Goal: Navigation & Orientation: Find specific page/section

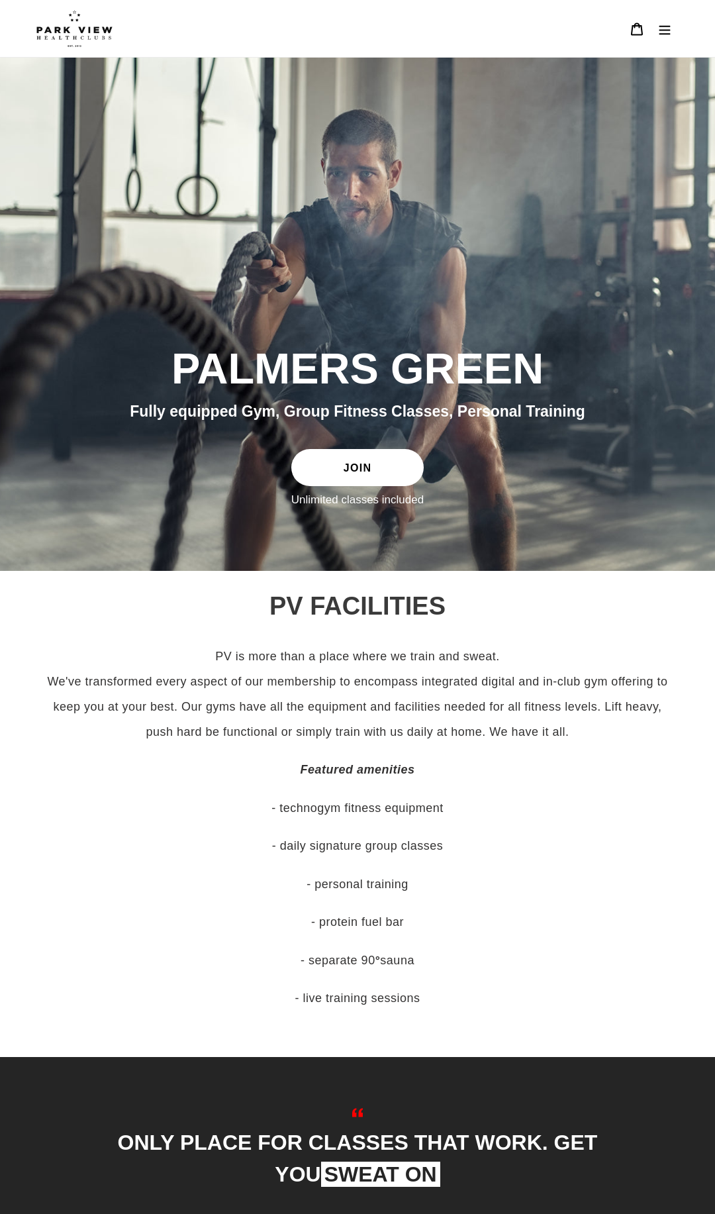
click at [662, 27] on icon "Menu" at bounding box center [665, 29] width 13 height 13
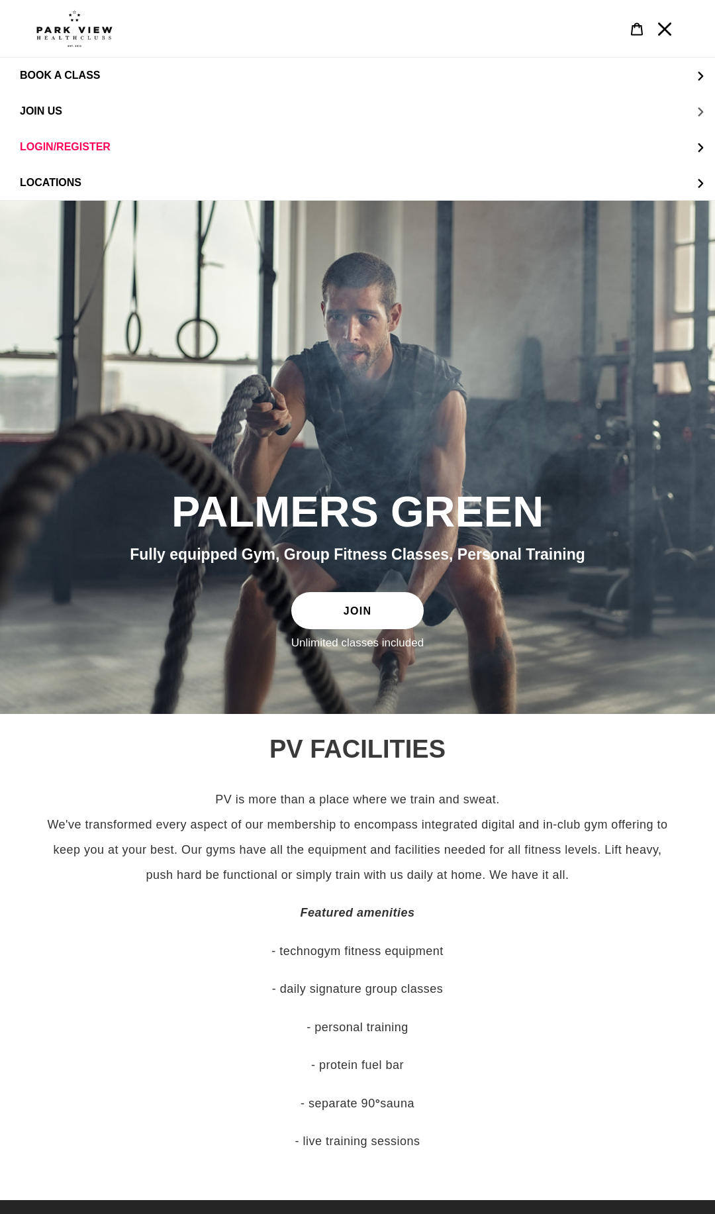
click at [71, 113] on button "JOIN US" at bounding box center [357, 111] width 715 height 36
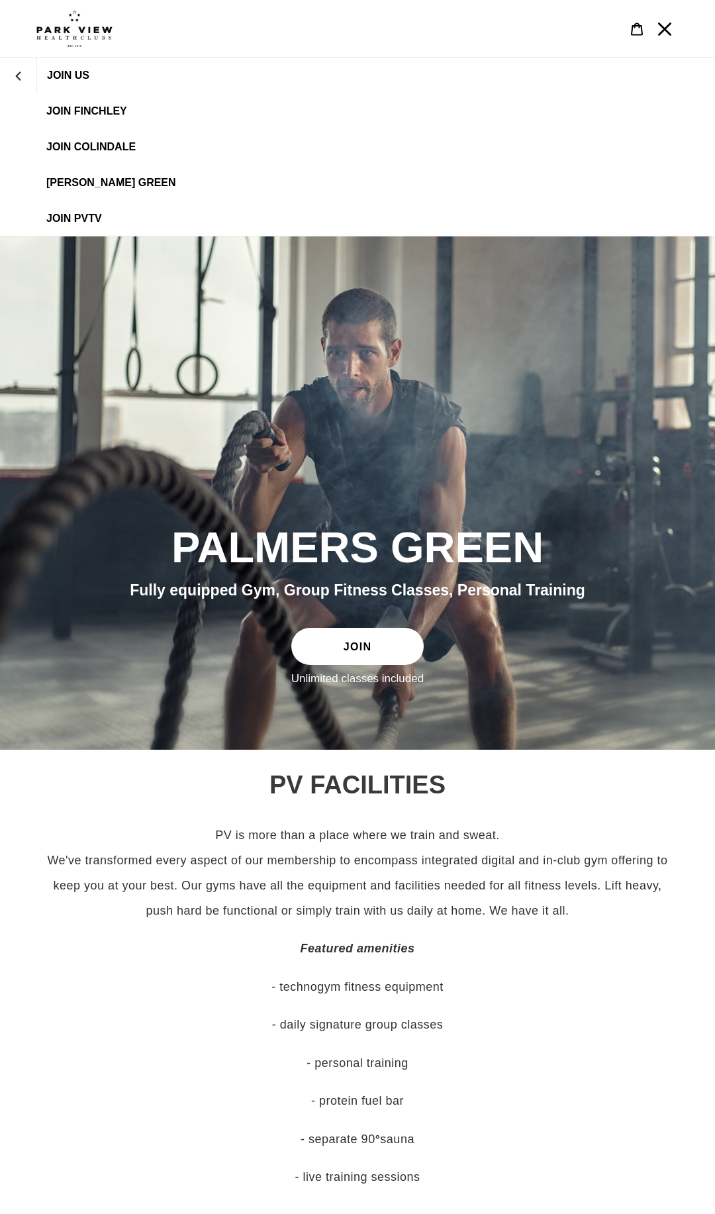
click at [72, 179] on span "[PERSON_NAME] Green" at bounding box center [111, 183] width 130 height 12
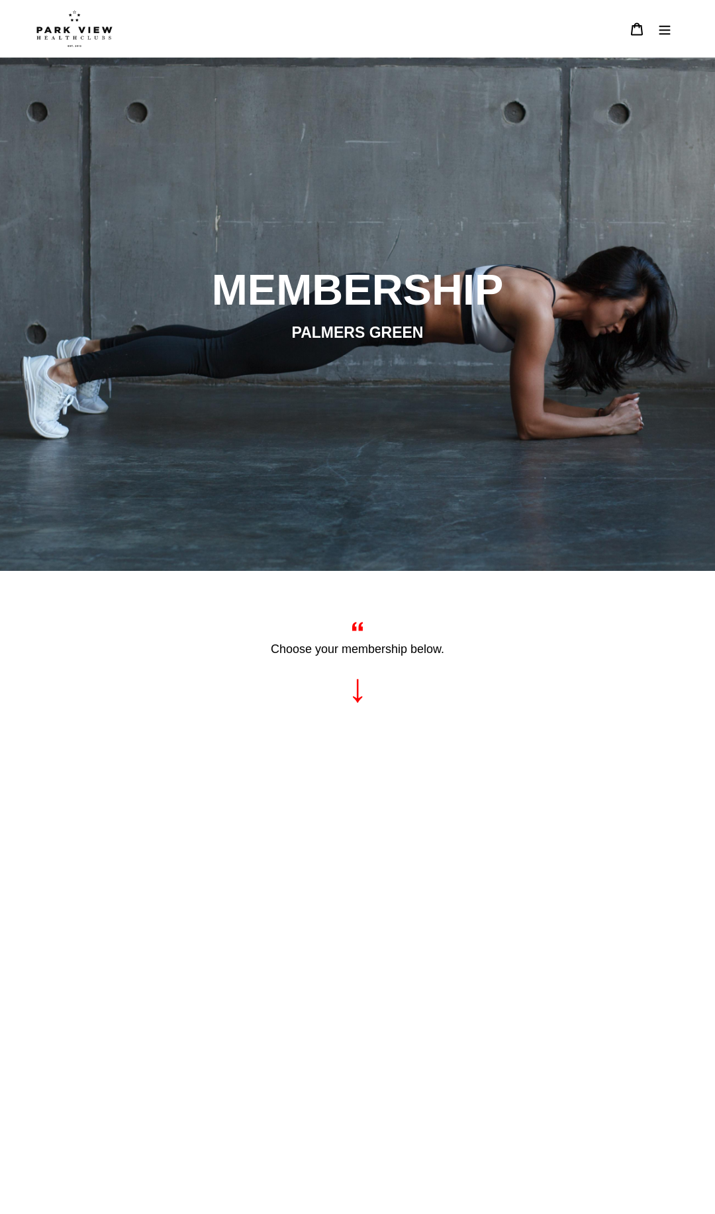
click at [659, 25] on icon "Menu" at bounding box center [665, 29] width 13 height 13
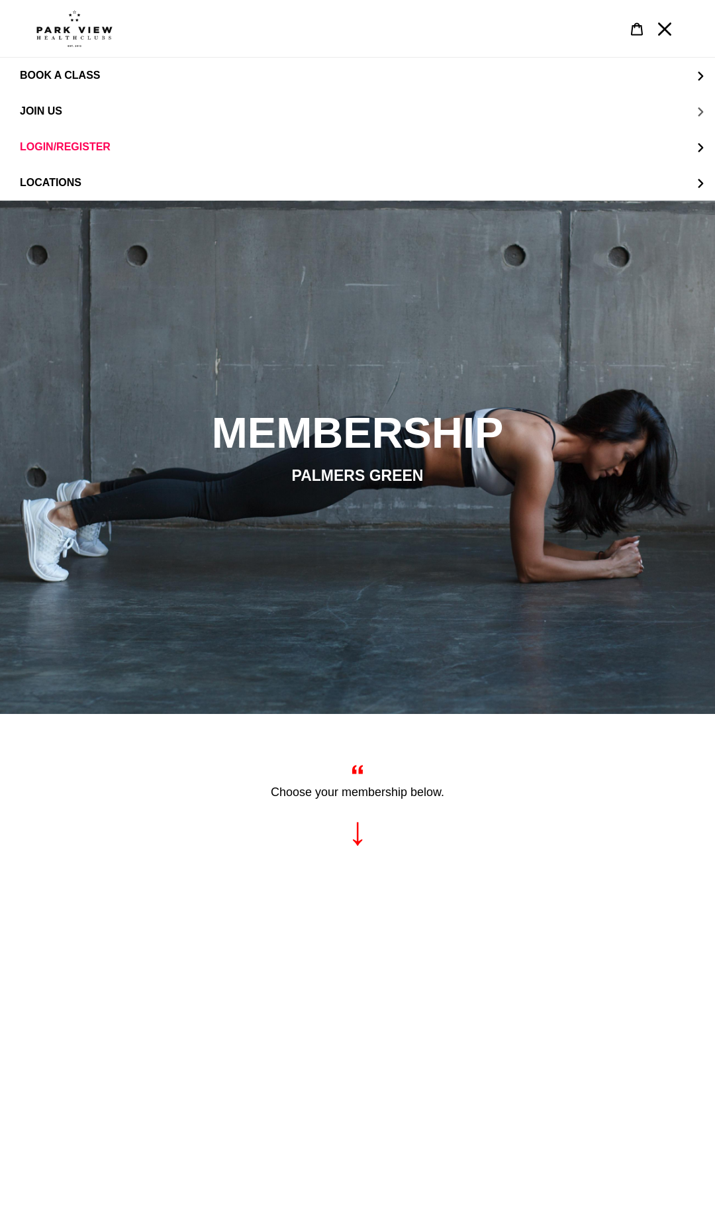
click at [65, 107] on button "JOIN US" at bounding box center [357, 111] width 715 height 36
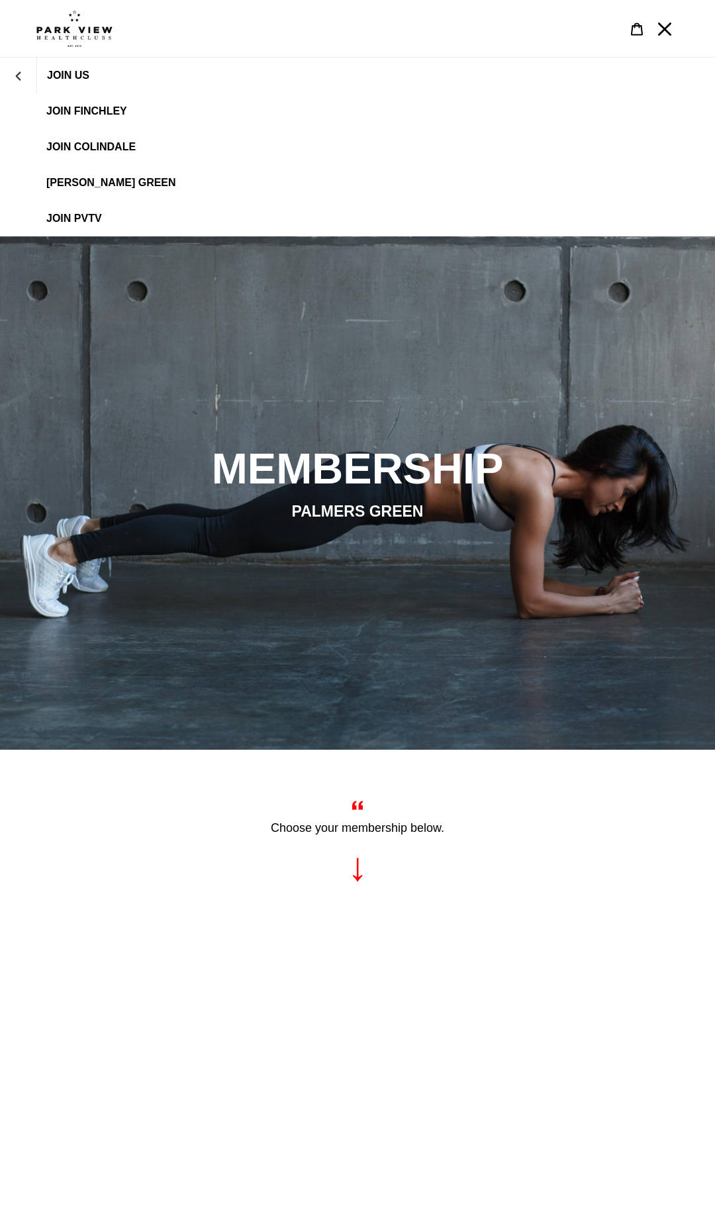
click at [105, 177] on span "[PERSON_NAME] Green" at bounding box center [111, 183] width 130 height 12
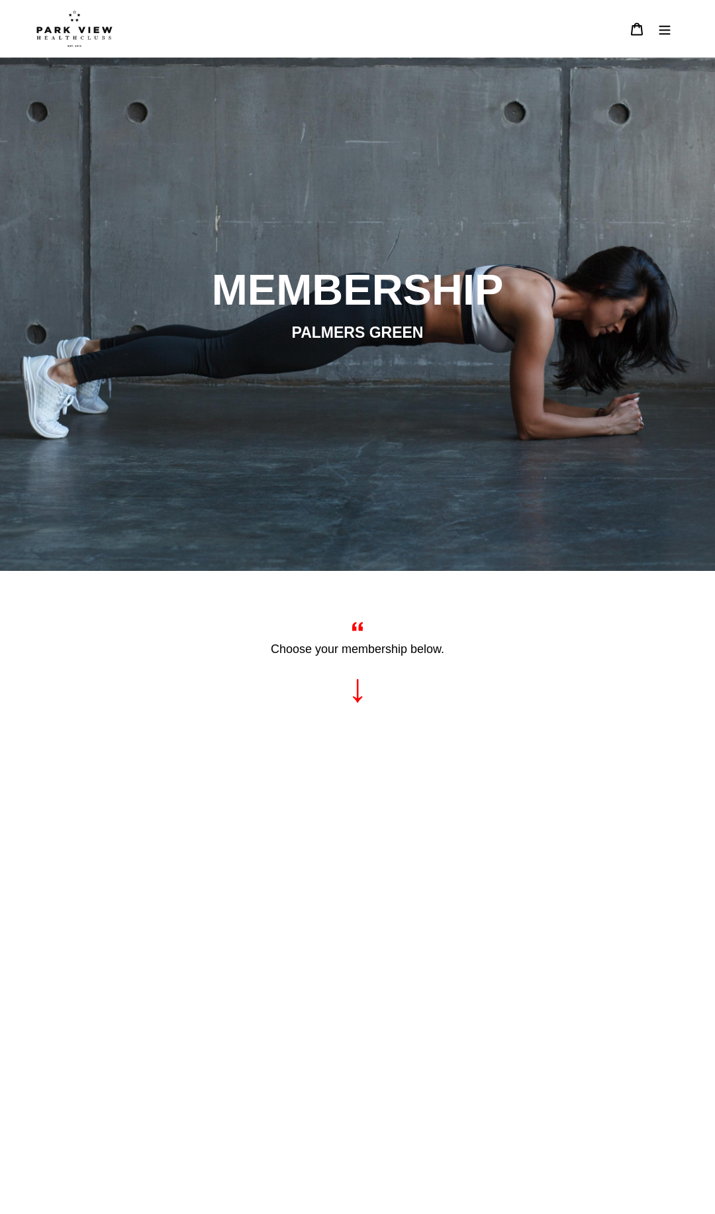
click at [86, 44] on img at bounding box center [74, 28] width 76 height 37
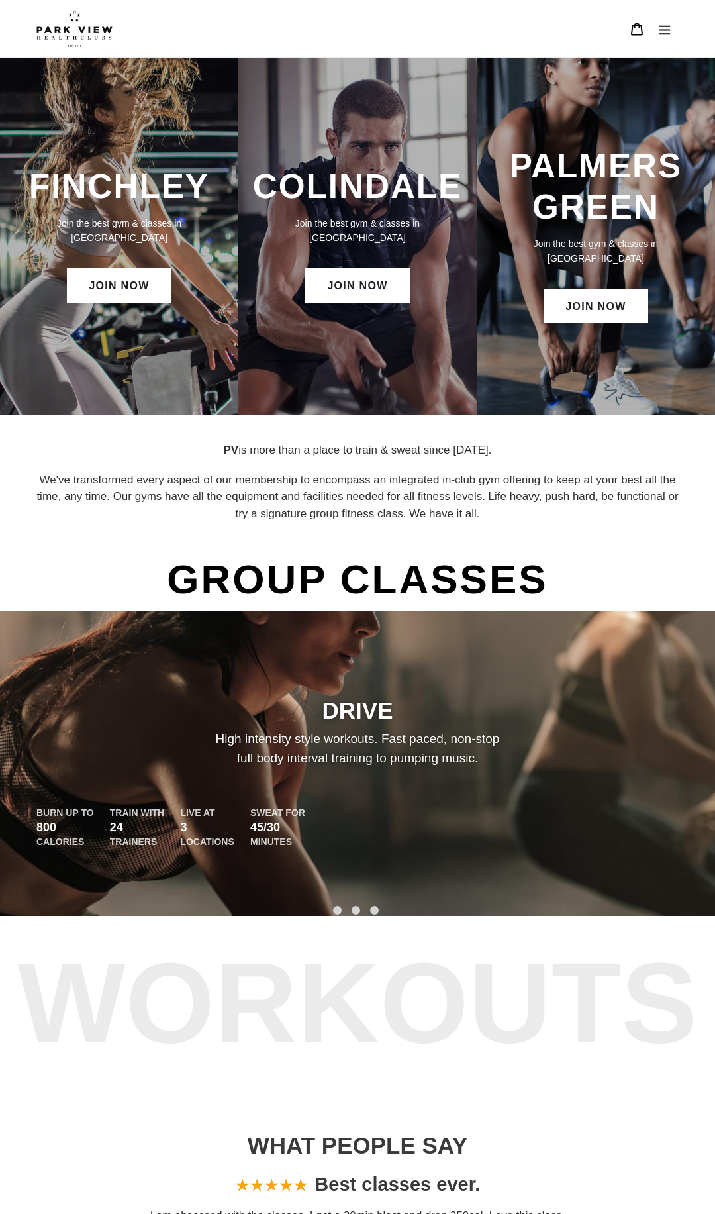
click at [622, 219] on h3 "PALMERS GREEN" at bounding box center [596, 186] width 212 height 81
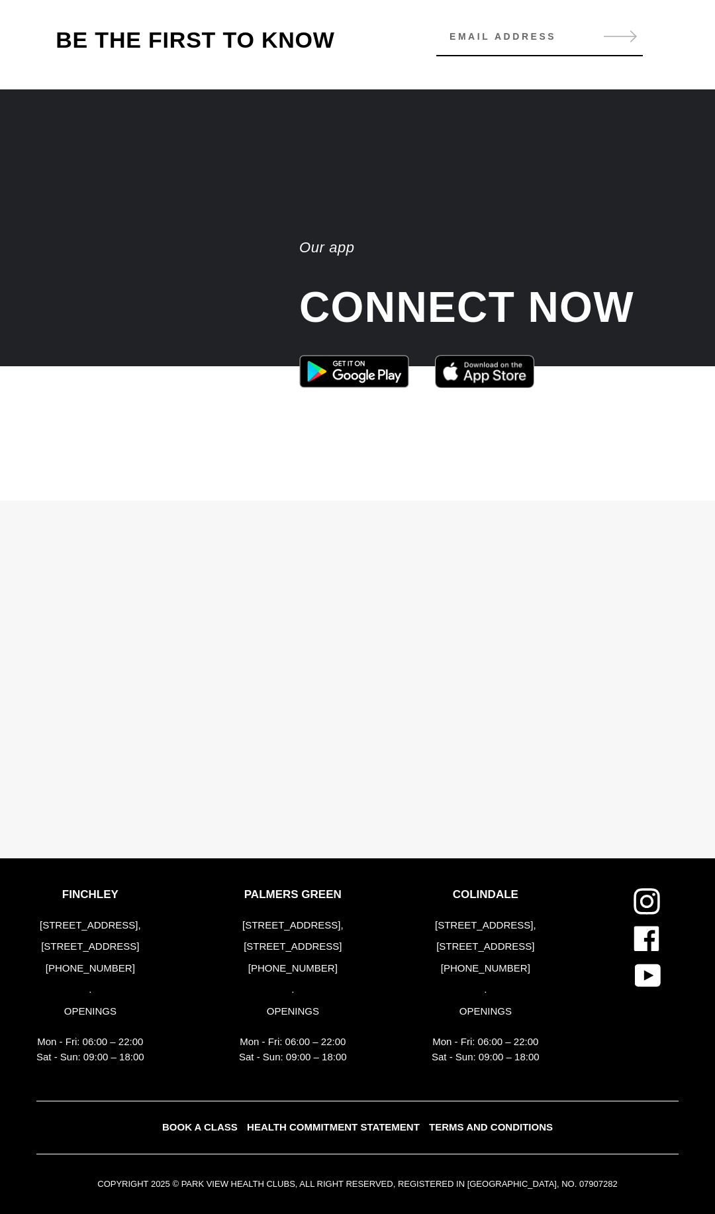
scroll to position [1793, 0]
